Goal: Transaction & Acquisition: Purchase product/service

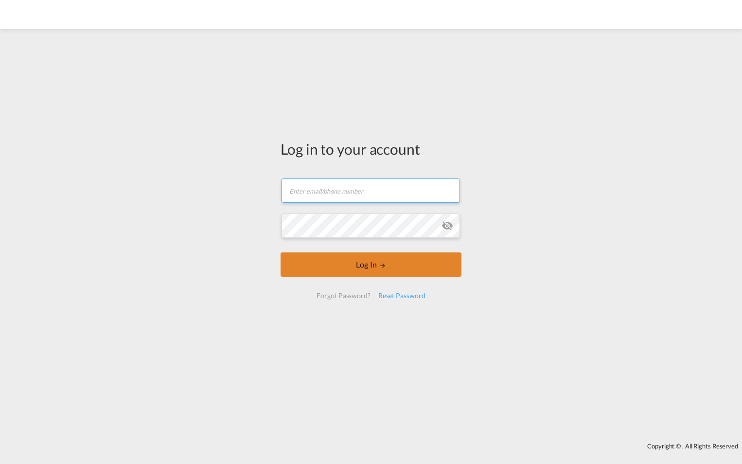
type input "[PERSON_NAME][EMAIL_ADDRESS][PERSON_NAME][DOMAIN_NAME]"
click at [348, 259] on button "Log In" at bounding box center [371, 264] width 181 height 24
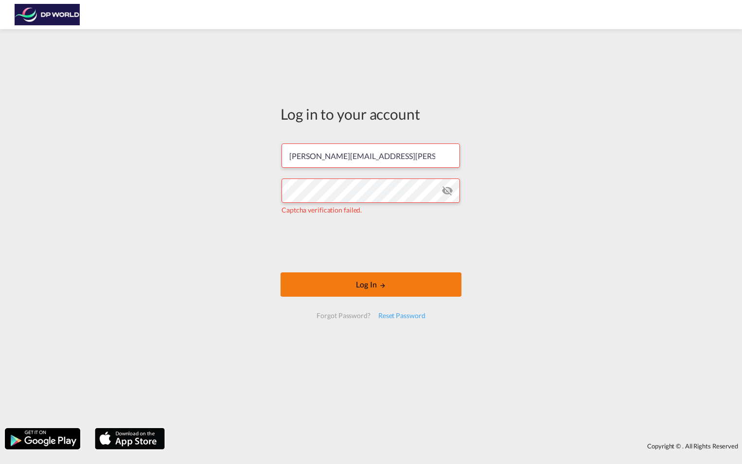
click at [347, 280] on button "Log In" at bounding box center [371, 284] width 181 height 24
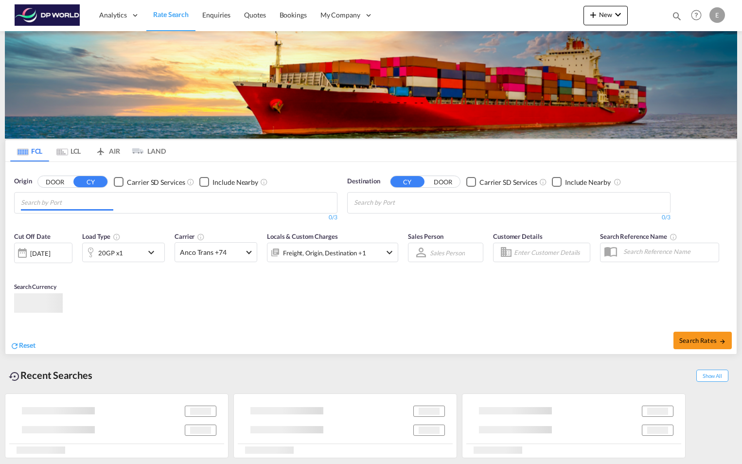
click at [105, 202] on input "Chips input." at bounding box center [67, 203] width 92 height 16
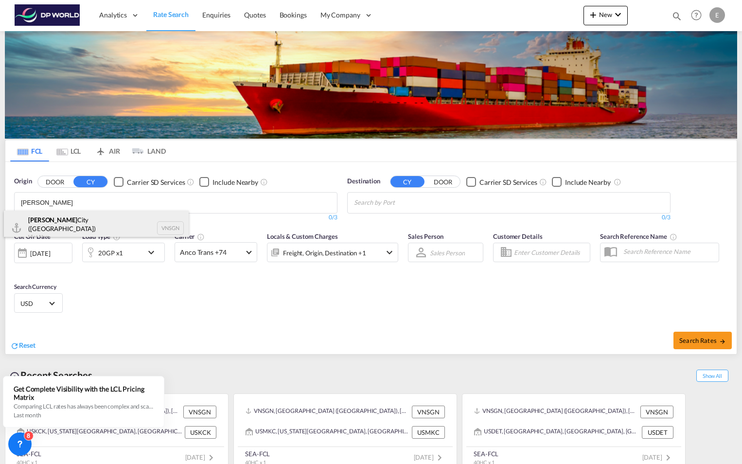
type input "[PERSON_NAME]"
click at [73, 221] on div "Ho Chi Minh City ([GEOGRAPHIC_DATA]) Viet Nam VNSGN" at bounding box center [96, 228] width 185 height 35
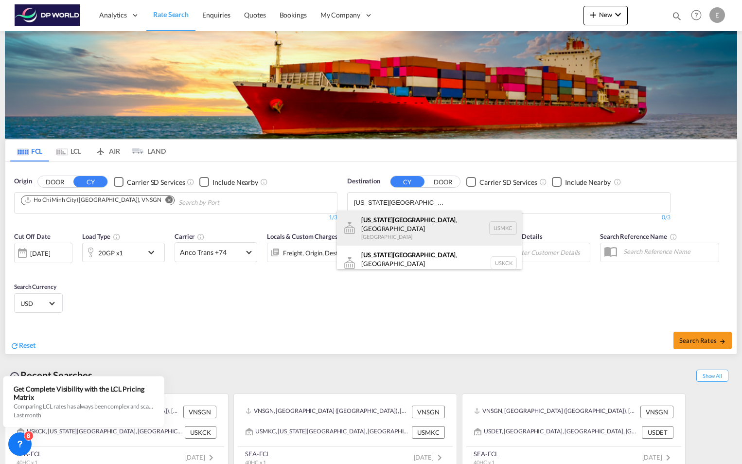
type input "[US_STATE][GEOGRAPHIC_DATA]"
click at [435, 217] on div "[US_STATE][GEOGRAPHIC_DATA] , [GEOGRAPHIC_DATA] USMKC" at bounding box center [429, 228] width 185 height 35
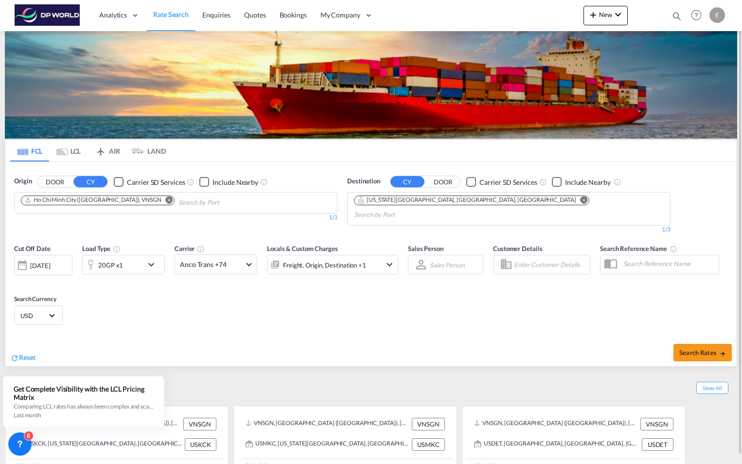
click at [484, 199] on body "Analytics Reports Dashboard Rate Search Enquiries Quotes Bookings" at bounding box center [371, 232] width 742 height 464
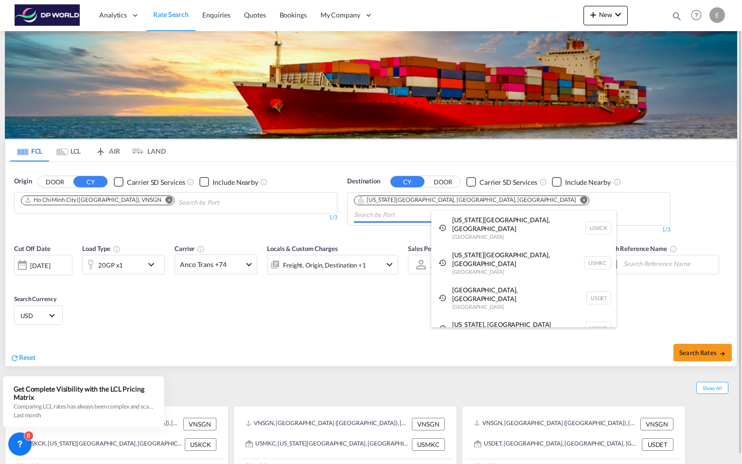
click at [484, 199] on body "Analytics Reports Dashboard Rate Search Enquiries Quotes Bookings" at bounding box center [371, 232] width 742 height 464
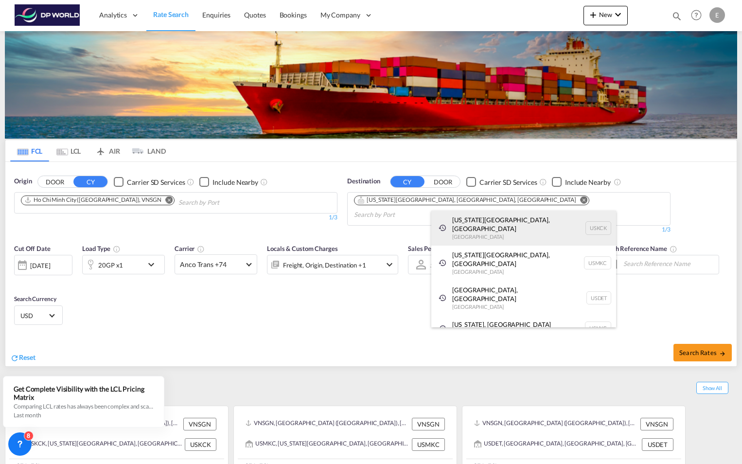
click at [486, 224] on div "[US_STATE][GEOGRAPHIC_DATA], [GEOGRAPHIC_DATA] [GEOGRAPHIC_DATA] USKCK" at bounding box center [523, 228] width 185 height 35
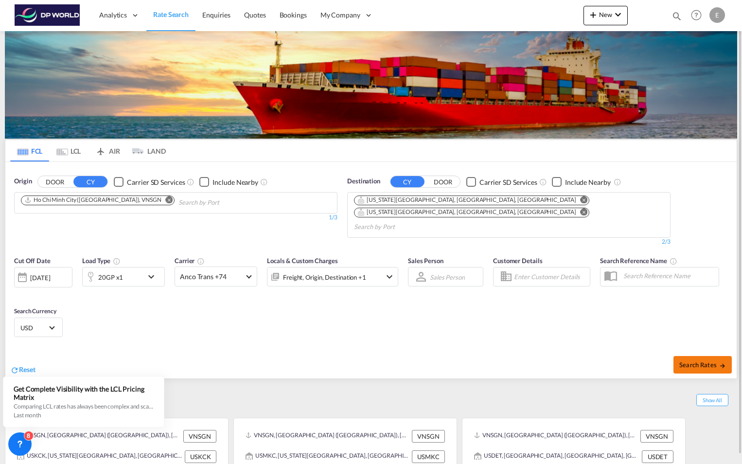
click at [703, 361] on span "Search Rates" at bounding box center [702, 365] width 47 height 8
type input "VNSGN to USMKC,USKCK / [DATE]"
